Goal: Task Accomplishment & Management: Use online tool/utility

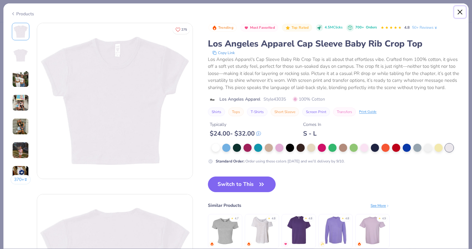
click at [455, 8] on button "Close" at bounding box center [460, 12] width 12 height 12
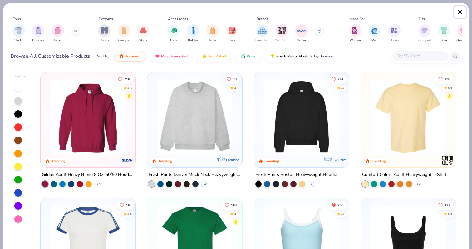
click at [457, 16] on button "Close" at bounding box center [460, 12] width 12 height 12
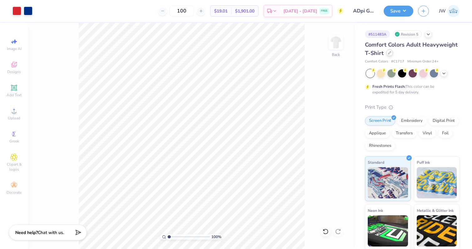
click at [388, 53] on icon at bounding box center [389, 52] width 3 height 3
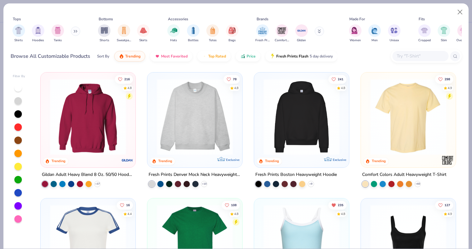
click at [131, 86] on div "4.8" at bounding box center [130, 87] width 4 height 5
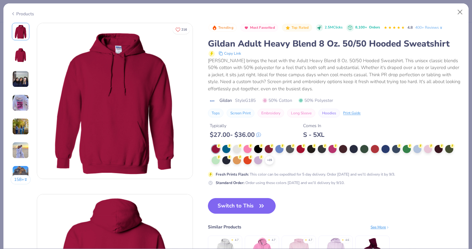
click at [269, 166] on div "+ 15 Fresh Prints Flash : This color can be expedited for 5 day delivery. Order…" at bounding box center [333, 165] width 250 height 41
click at [269, 163] on div "+ 15" at bounding box center [269, 159] width 9 height 9
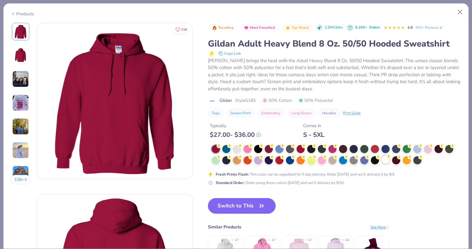
click at [385, 158] on div at bounding box center [385, 159] width 8 height 8
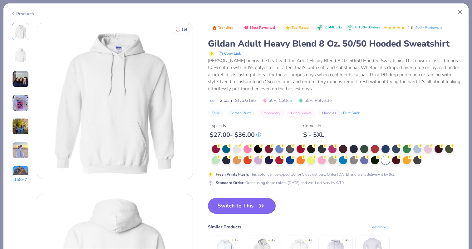
click at [247, 214] on div "Switch to This Similar Products See More ★ 4.7 ★ 4.7 ★ 4.7 ★ 4.6" at bounding box center [299, 240] width 182 height 84
click at [252, 207] on button "Switch to This" at bounding box center [242, 206] width 68 height 16
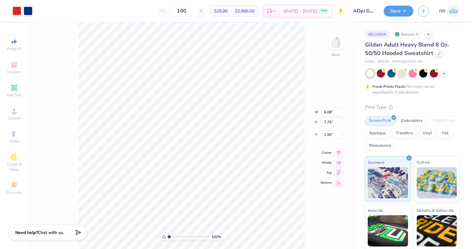
type input "3.38"
click at [437, 56] on div at bounding box center [439, 52] width 7 height 7
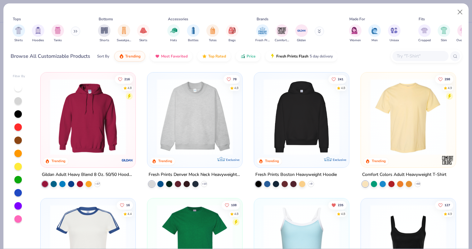
click at [408, 55] on input "text" at bounding box center [420, 55] width 48 height 7
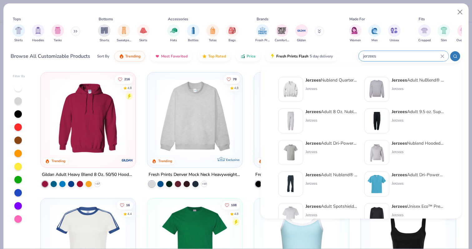
type input "jerzees"
click at [381, 155] on img at bounding box center [376, 152] width 19 height 19
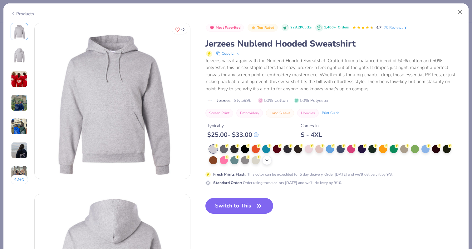
click at [266, 158] on icon at bounding box center [266, 160] width 5 height 5
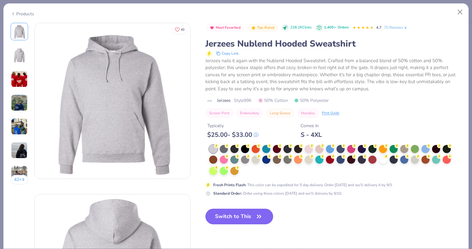
click at [243, 171] on div at bounding box center [332, 160] width 246 height 31
click at [386, 162] on div at bounding box center [383, 159] width 8 height 8
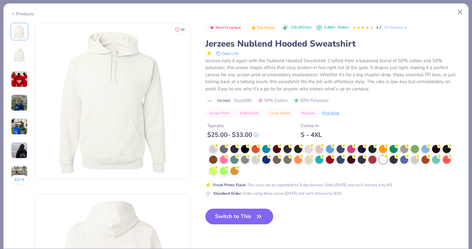
click at [241, 213] on button "Switch to This" at bounding box center [239, 216] width 68 height 16
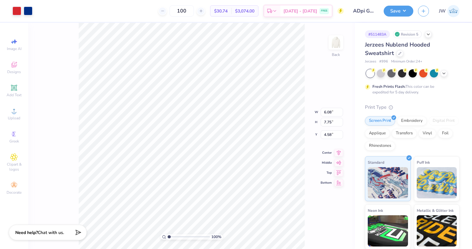
type input "5.31"
click at [395, 14] on button "Save" at bounding box center [398, 10] width 30 height 11
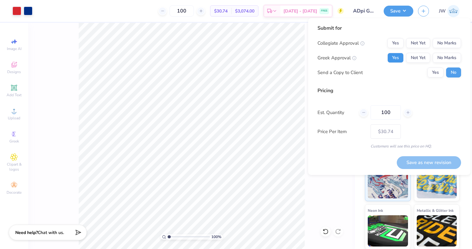
click at [397, 58] on button "Yes" at bounding box center [395, 58] width 16 height 10
click at [449, 46] on button "No Marks" at bounding box center [446, 43] width 28 height 10
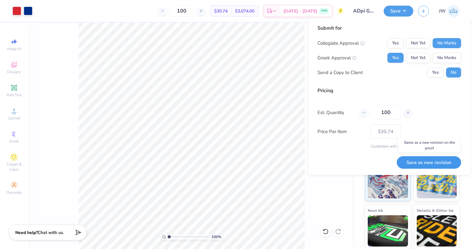
click at [430, 162] on button "Save as new revision" at bounding box center [429, 162] width 64 height 13
type input "$30.74"
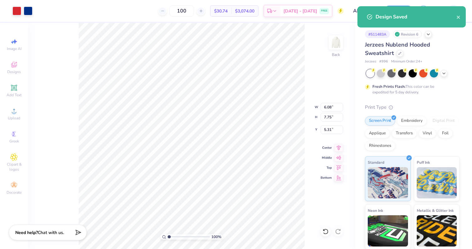
type input "4.41"
click at [403, 5] on div "Design Saved" at bounding box center [411, 19] width 111 height 28
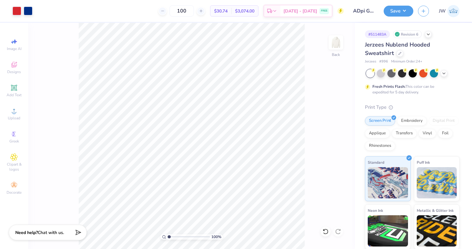
click at [405, 3] on div "Save JW" at bounding box center [427, 11] width 88 height 22
click at [397, 12] on button "Save" at bounding box center [398, 10] width 30 height 11
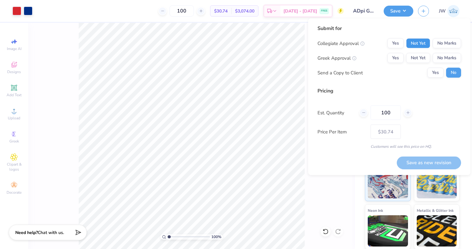
click at [413, 43] on button "Not Yet" at bounding box center [418, 43] width 24 height 10
click at [393, 56] on button "Yes" at bounding box center [395, 58] width 16 height 10
click at [390, 42] on button "Yes" at bounding box center [395, 43] width 16 height 10
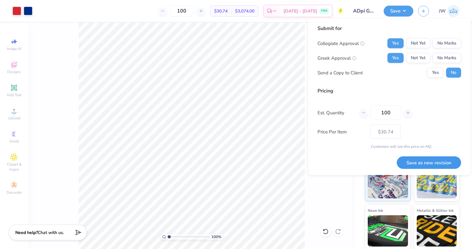
click at [423, 158] on button "Save as new revision" at bounding box center [429, 162] width 64 height 13
type input "$30.74"
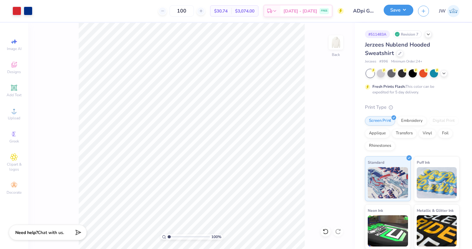
click at [392, 13] on button "Save" at bounding box center [398, 10] width 30 height 11
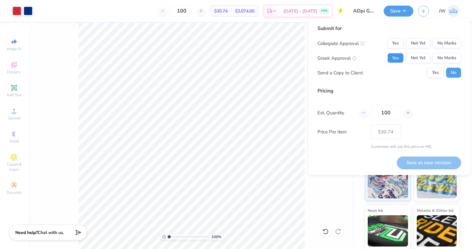
click at [401, 58] on button "Yes" at bounding box center [395, 58] width 16 height 10
click at [455, 52] on div "Collegiate Approval Yes Not Yet No Marks Greek Approval Yes Not Yet No Marks Se…" at bounding box center [389, 57] width 144 height 39
click at [455, 50] on div "Collegiate Approval Yes Not Yet No Marks Greek Approval Yes Not Yet No Marks Se…" at bounding box center [389, 57] width 144 height 39
click at [455, 49] on div "Collegiate Approval Yes Not Yet No Marks Greek Approval Yes Not Yet No Marks Se…" at bounding box center [389, 57] width 144 height 39
click at [456, 36] on div "Submit for Collegiate Approval Yes Not Yet No Marks Greek Approval Yes Not Yet …" at bounding box center [389, 54] width 144 height 58
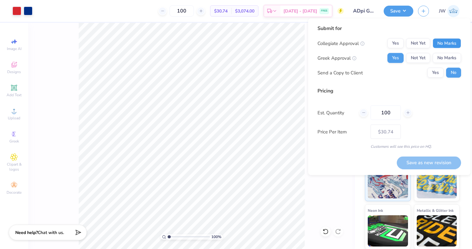
click at [454, 44] on button "No Marks" at bounding box center [446, 43] width 28 height 10
click at [421, 162] on button "Save as new revision" at bounding box center [429, 162] width 64 height 13
type input "$30.74"
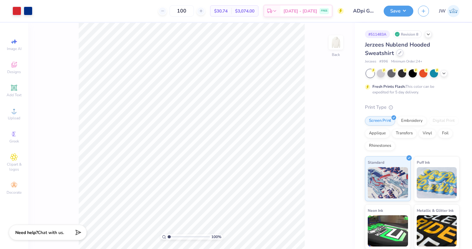
click at [398, 54] on icon at bounding box center [399, 52] width 3 height 3
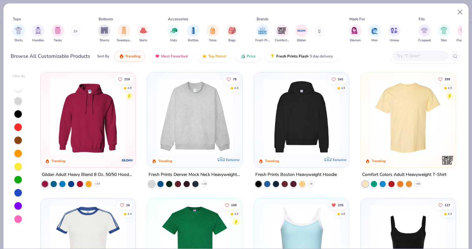
click at [398, 60] on input "text" at bounding box center [420, 55] width 48 height 7
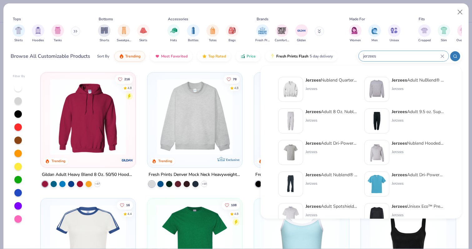
type input "jerzees"
click at [374, 90] on img at bounding box center [376, 89] width 19 height 19
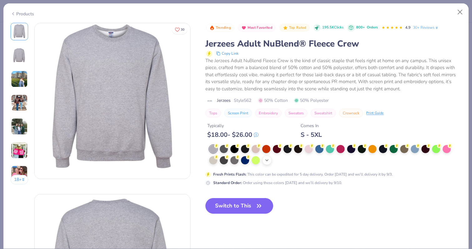
click at [266, 162] on icon at bounding box center [266, 160] width 5 height 5
click at [364, 160] on div at bounding box center [362, 159] width 8 height 8
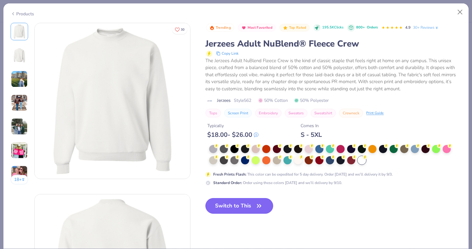
click at [234, 203] on button "Switch to This" at bounding box center [239, 206] width 68 height 16
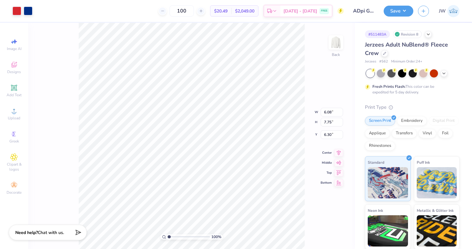
type input "4.16"
click at [389, 12] on button "Save" at bounding box center [398, 10] width 30 height 11
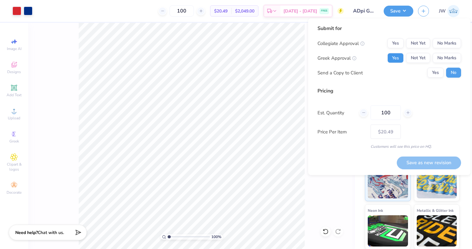
click at [391, 62] on button "Yes" at bounding box center [395, 58] width 16 height 10
click at [441, 74] on button "Yes" at bounding box center [435, 73] width 16 height 10
click at [452, 71] on button "No" at bounding box center [453, 73] width 15 height 10
click at [399, 41] on button "Yes" at bounding box center [395, 43] width 16 height 10
click at [426, 161] on button "Save as new revision" at bounding box center [429, 162] width 64 height 13
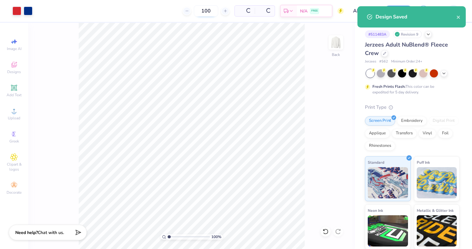
type input "$20.49"
